Goal: Find contact information: Obtain details needed to contact an individual or organization

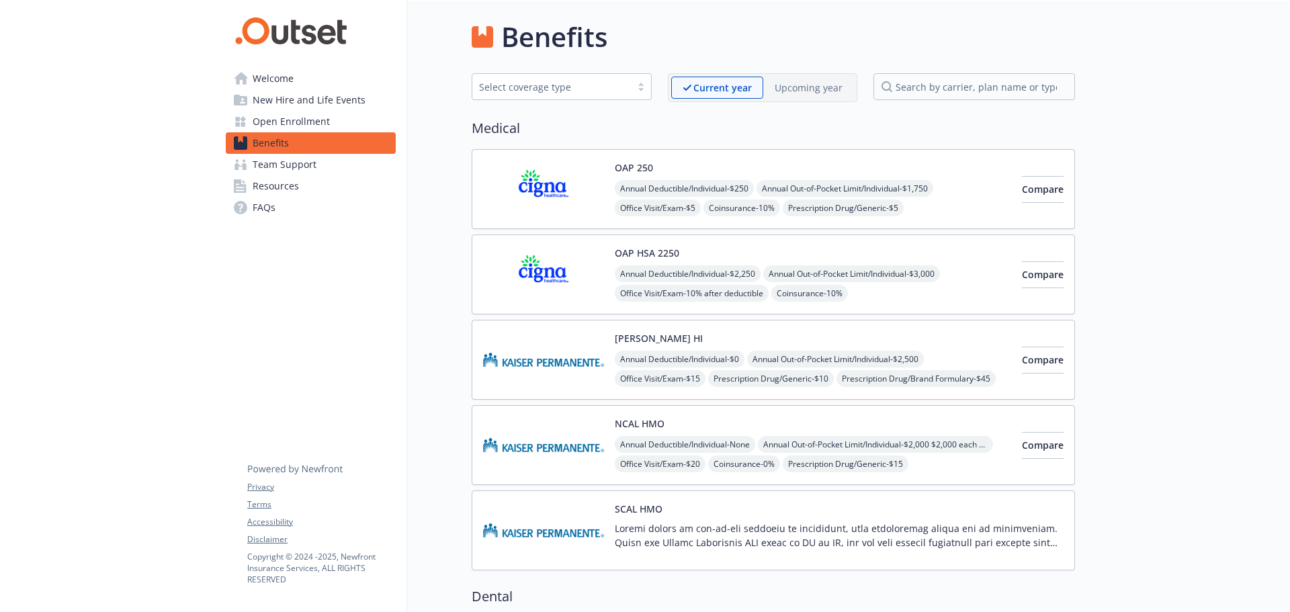
click at [310, 118] on span "Open Enrollment" at bounding box center [291, 122] width 77 height 22
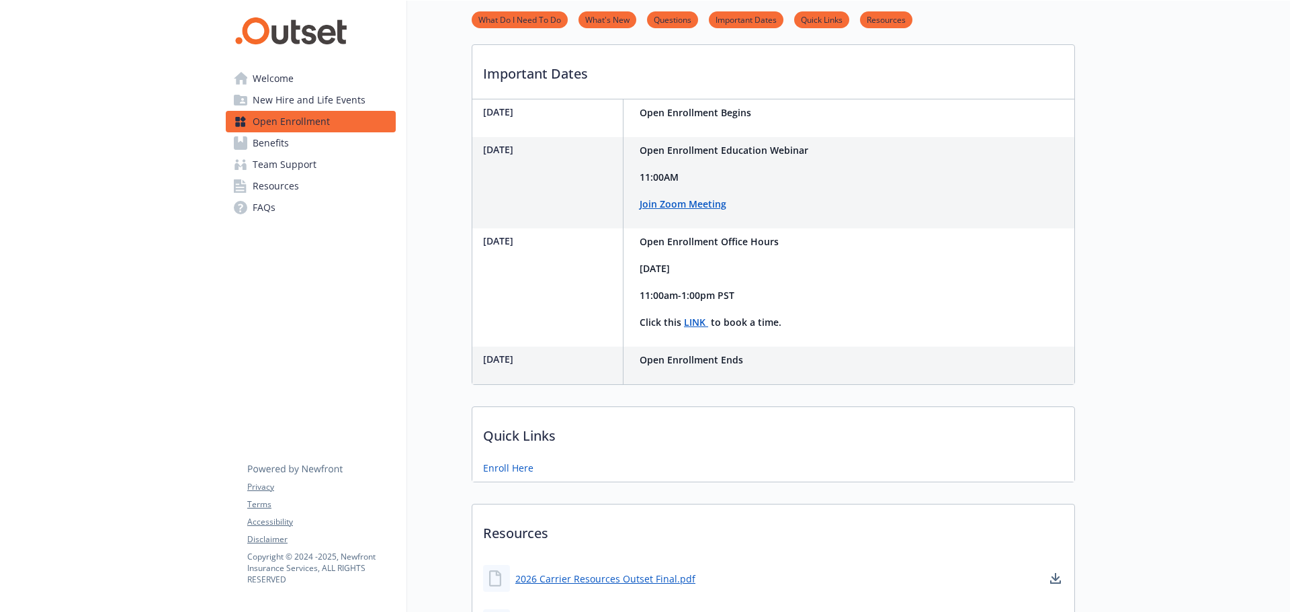
scroll to position [496, 0]
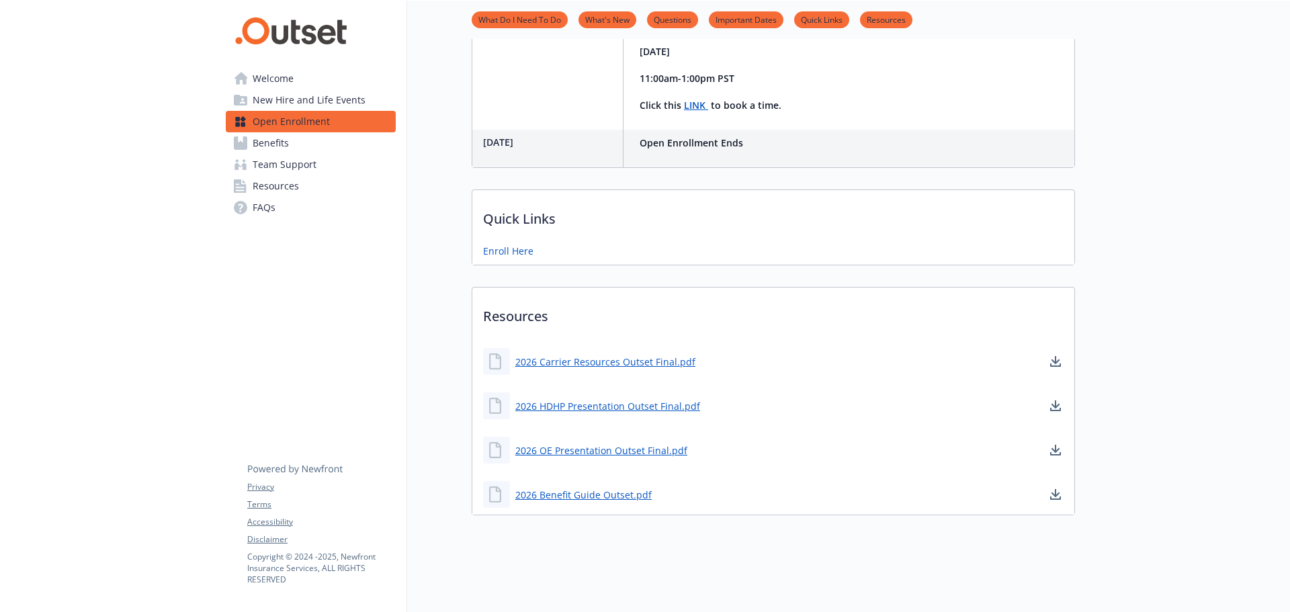
click at [301, 120] on span "Open Enrollment" at bounding box center [291, 122] width 77 height 22
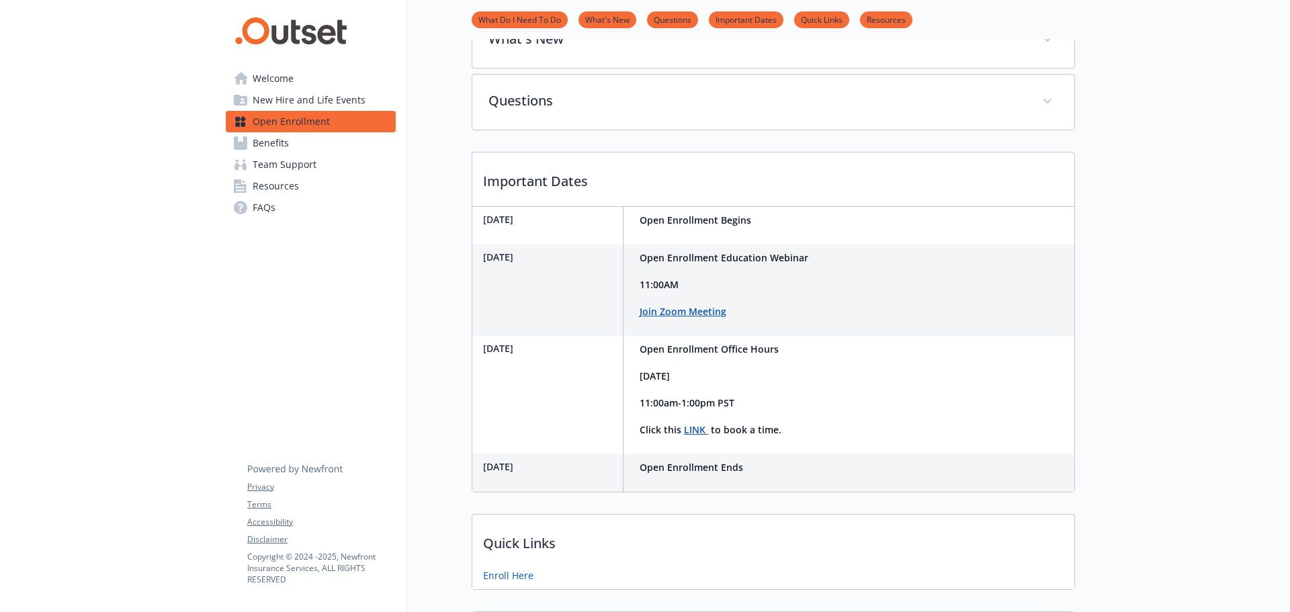
scroll to position [160, 0]
click at [288, 147] on span "Benefits" at bounding box center [271, 143] width 36 height 22
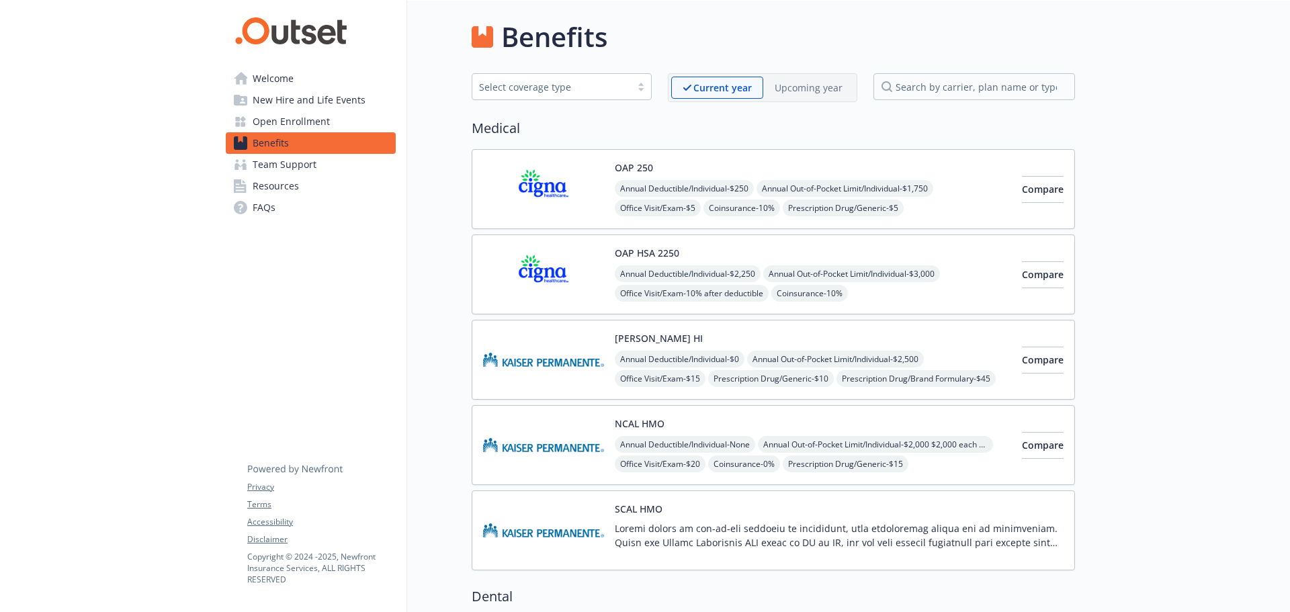
click at [335, 95] on span "New Hire and Life Events" at bounding box center [309, 100] width 113 height 22
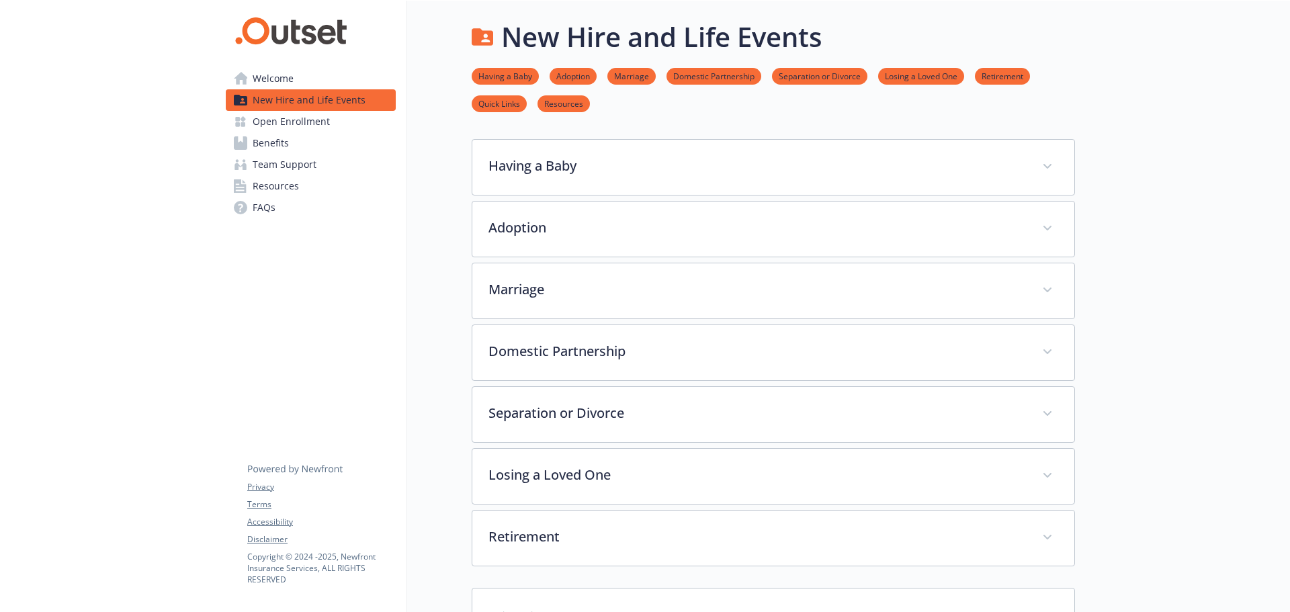
click at [278, 139] on span "Benefits" at bounding box center [271, 143] width 36 height 22
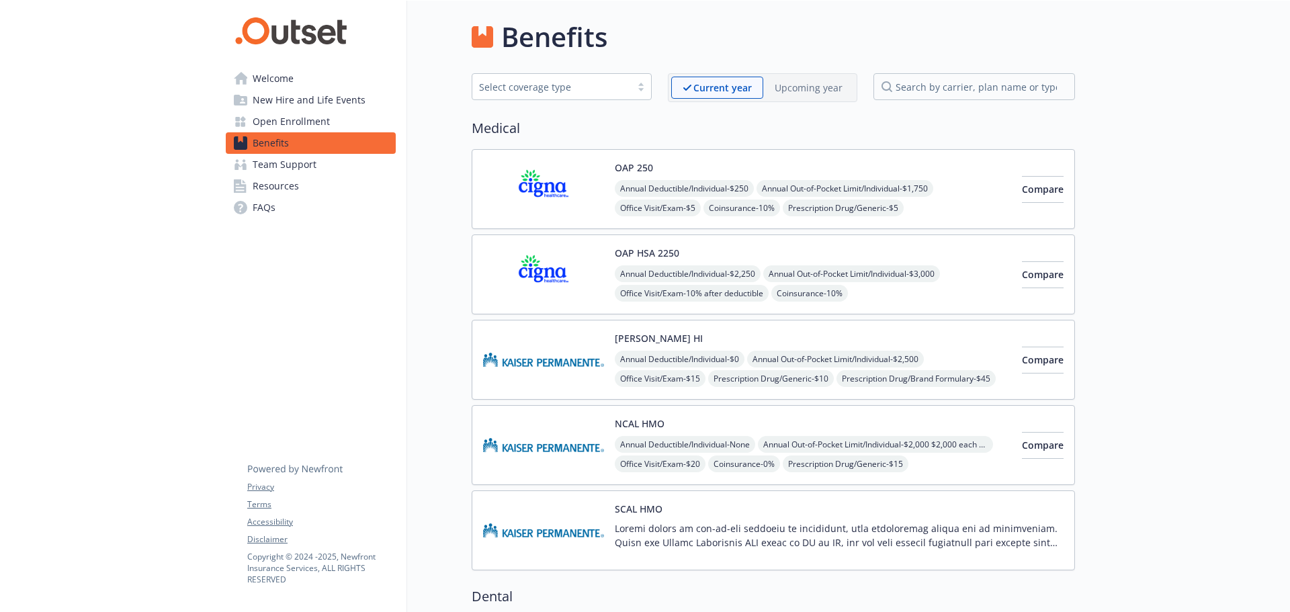
click at [272, 114] on span "Open Enrollment" at bounding box center [291, 122] width 77 height 22
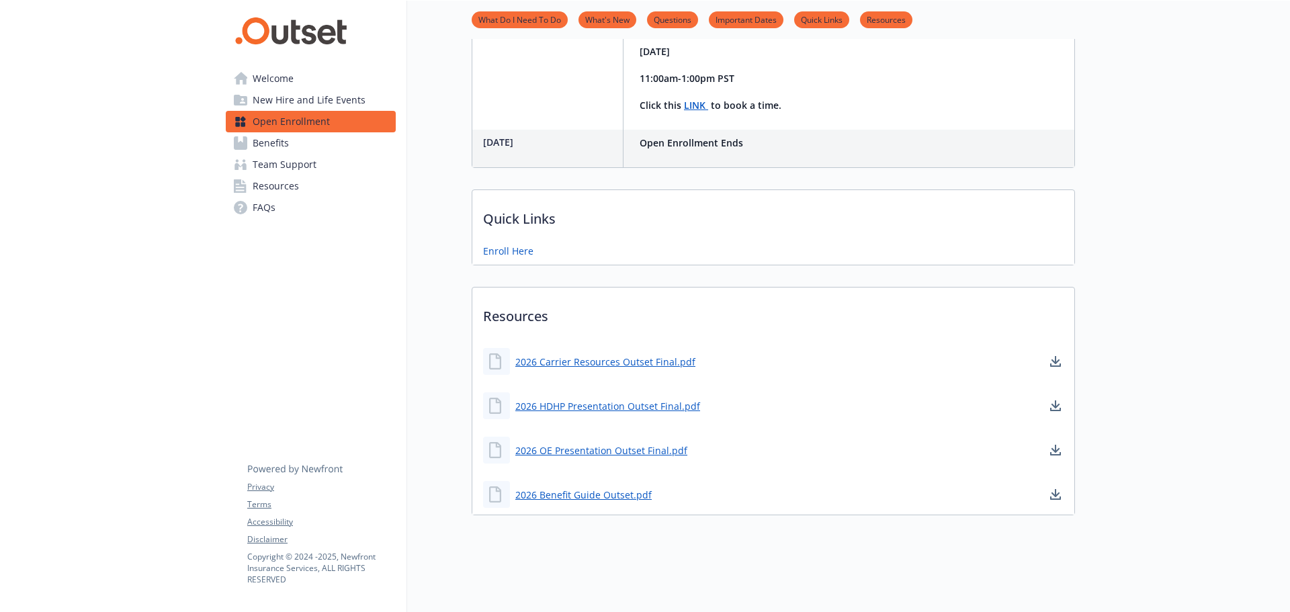
scroll to position [496, 0]
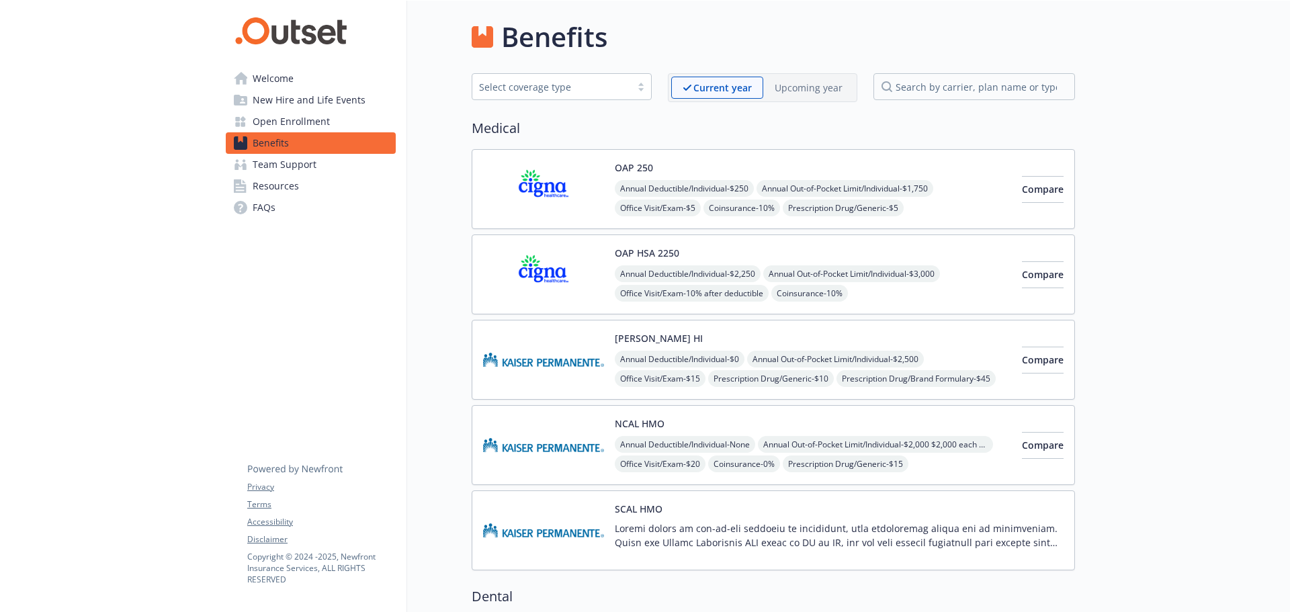
click at [281, 146] on span "Benefits" at bounding box center [271, 143] width 36 height 22
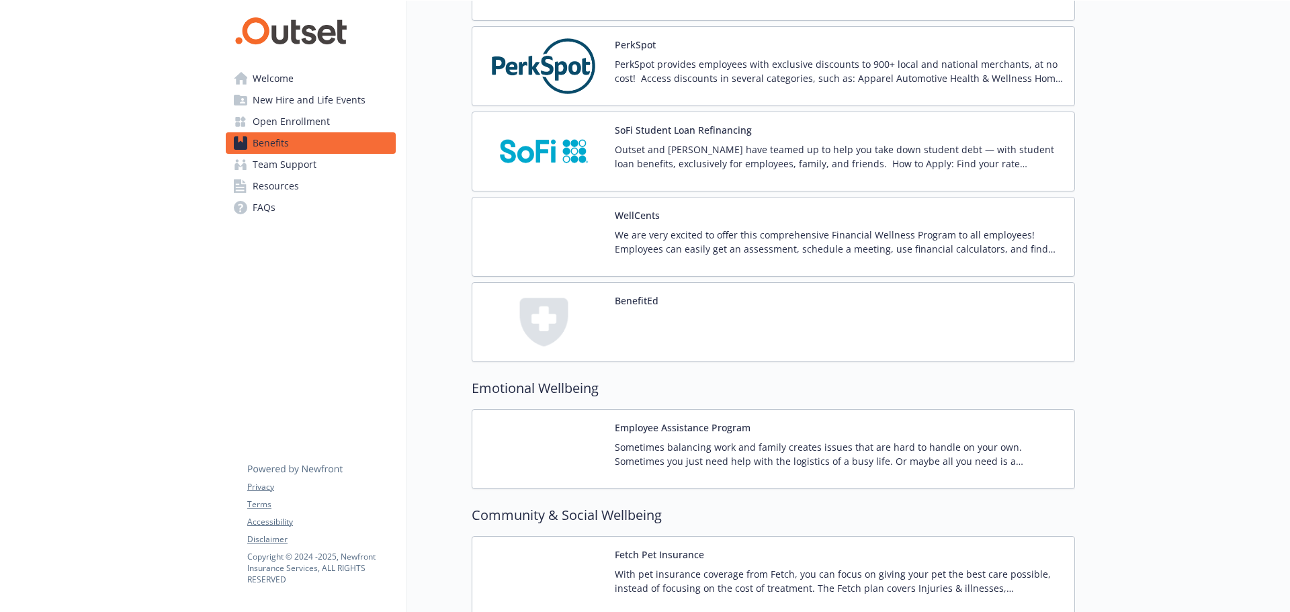
scroll to position [2352, 0]
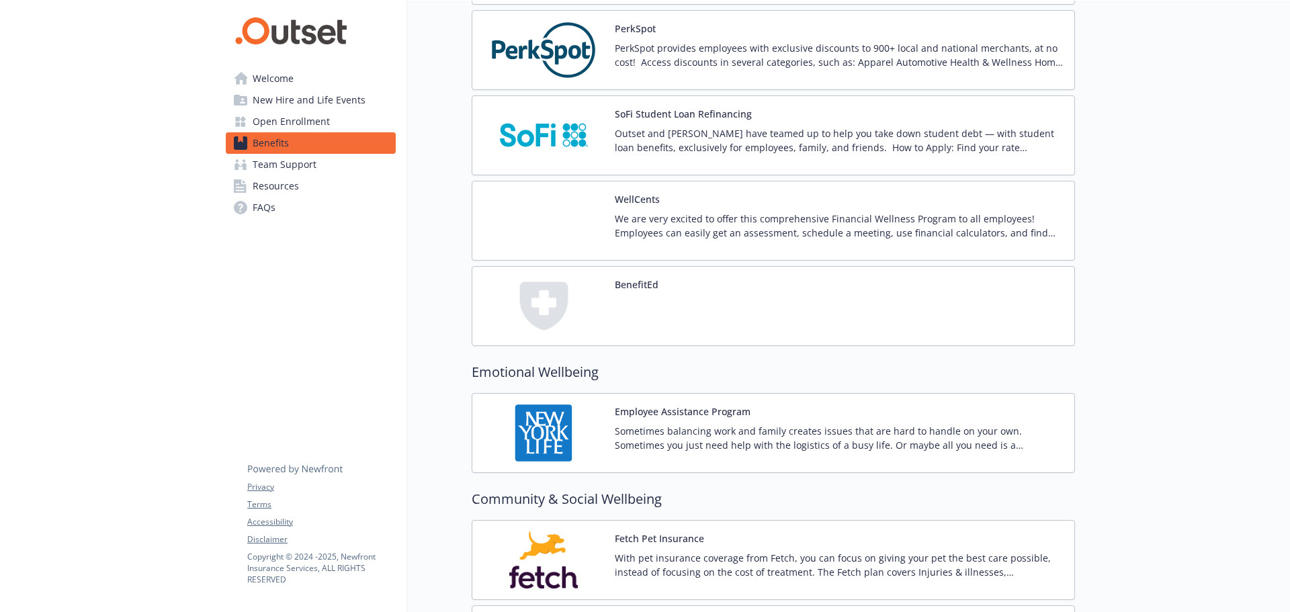
click at [747, 419] on div "Employee Assistance Program Sometimes balancing work and family creates issues …" at bounding box center [839, 433] width 449 height 57
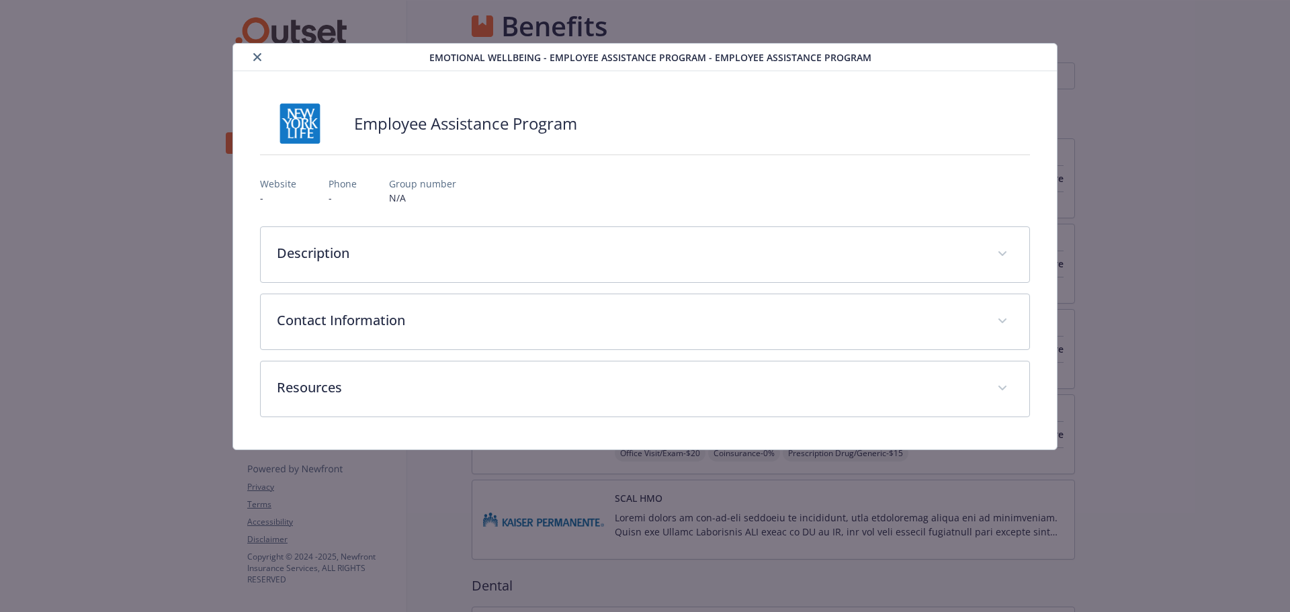
scroll to position [2352, 0]
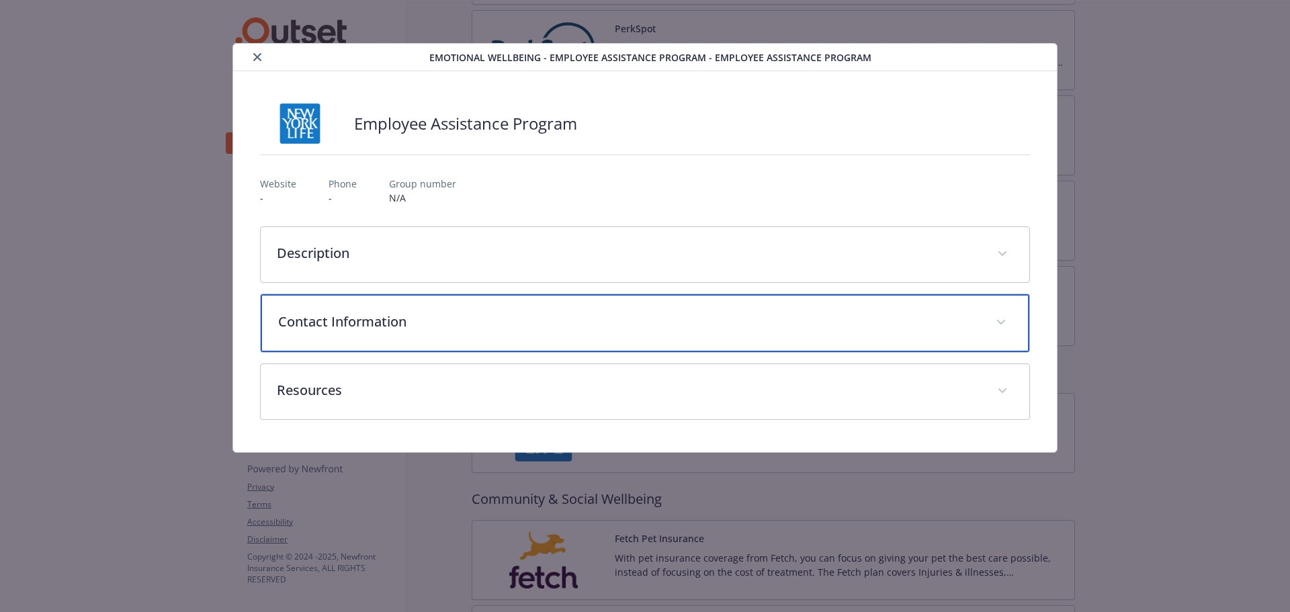
click at [329, 320] on p "Contact Information" at bounding box center [629, 322] width 702 height 20
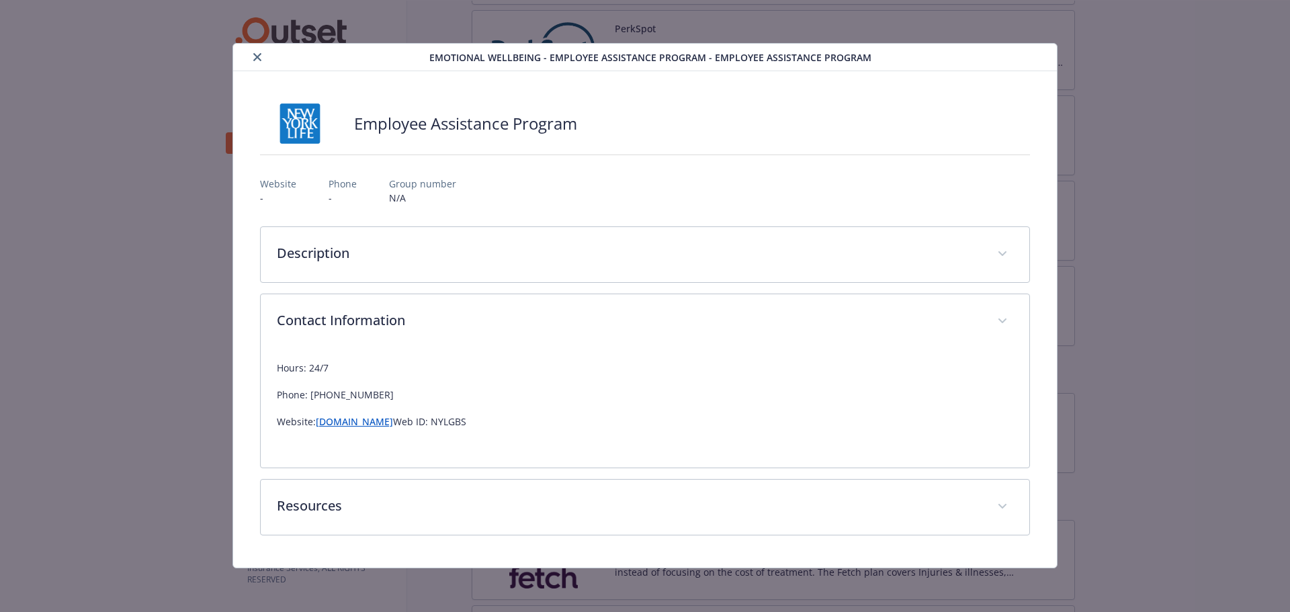
scroll to position [0, 0]
drag, startPoint x: 518, startPoint y: 417, endPoint x: 267, endPoint y: 373, distance: 254.5
click at [267, 373] on div "Hours: 24/7 Phone: 800-344-9752 Website: guidanceresources.com Web ID: NYLGBS" at bounding box center [646, 408] width 770 height 118
copy div "Hours: 24/7 Phone: 800-344-9752 Website: guidanceresources.com Web ID: NYLGBS"
